Goal: Navigation & Orientation: Go to known website

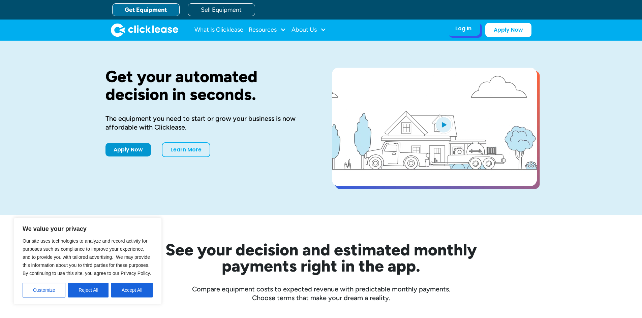
click at [465, 30] on div "Log In" at bounding box center [463, 28] width 16 height 7
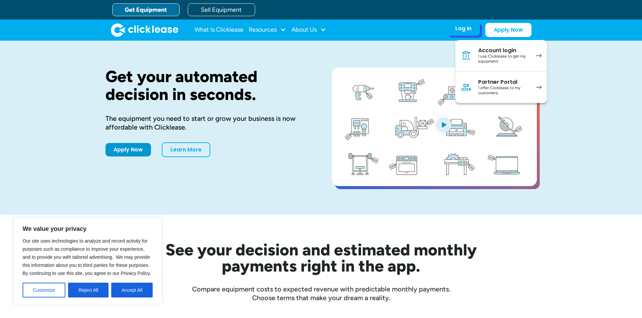
click at [473, 54] on link "Account login I use Clicklease to get my equipment" at bounding box center [501, 56] width 92 height 32
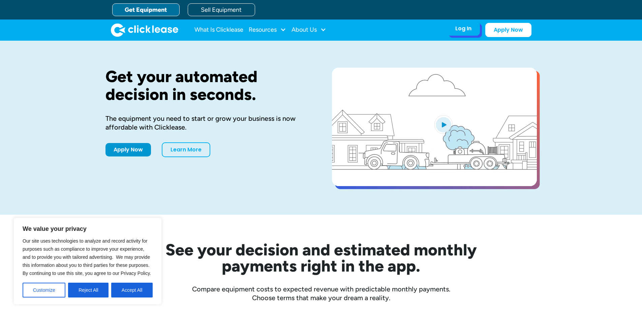
click at [466, 33] on div "Log In Account login I use Clicklease to get my equipment Partner Portal I offe…" at bounding box center [463, 29] width 33 height 14
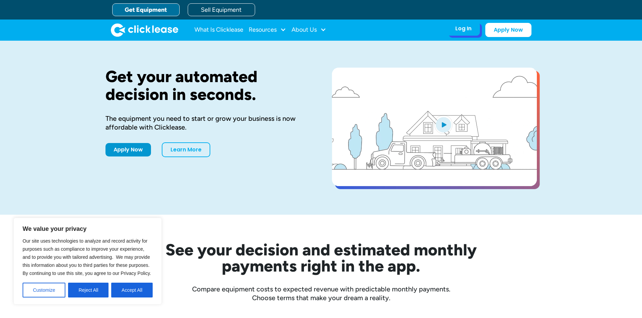
click at [465, 29] on div "Log In" at bounding box center [463, 28] width 16 height 7
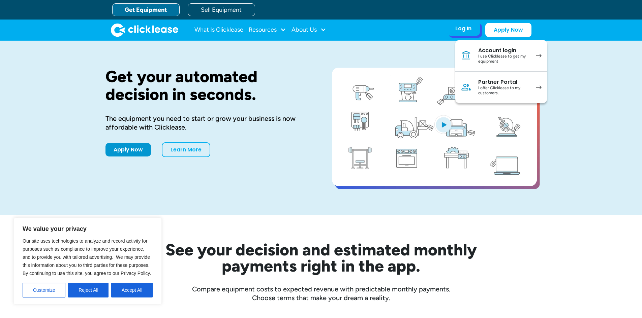
click at [483, 86] on div "I offer Clicklease to my customers." at bounding box center [503, 91] width 51 height 10
